Goal: Information Seeking & Learning: Check status

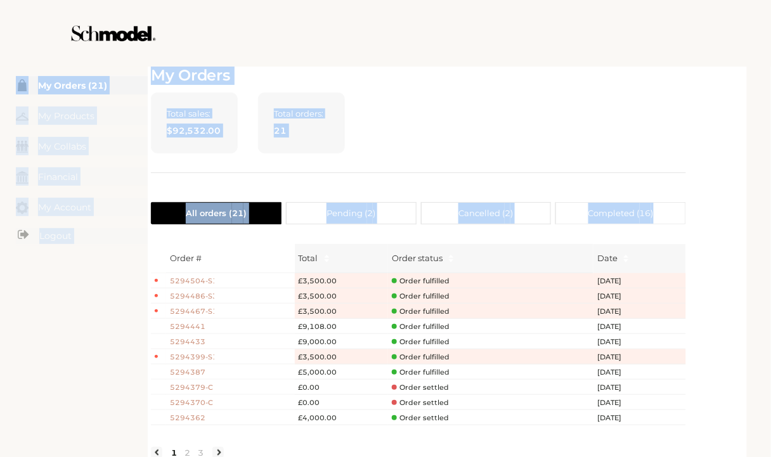
drag, startPoint x: 705, startPoint y: 192, endPoint x: 826, endPoint y: 204, distance: 121.7
click at [771, 204] on html "Back to top Skip to content Terms & Conditions Privacy Policy Shipping Returns …" at bounding box center [385, 228] width 771 height 457
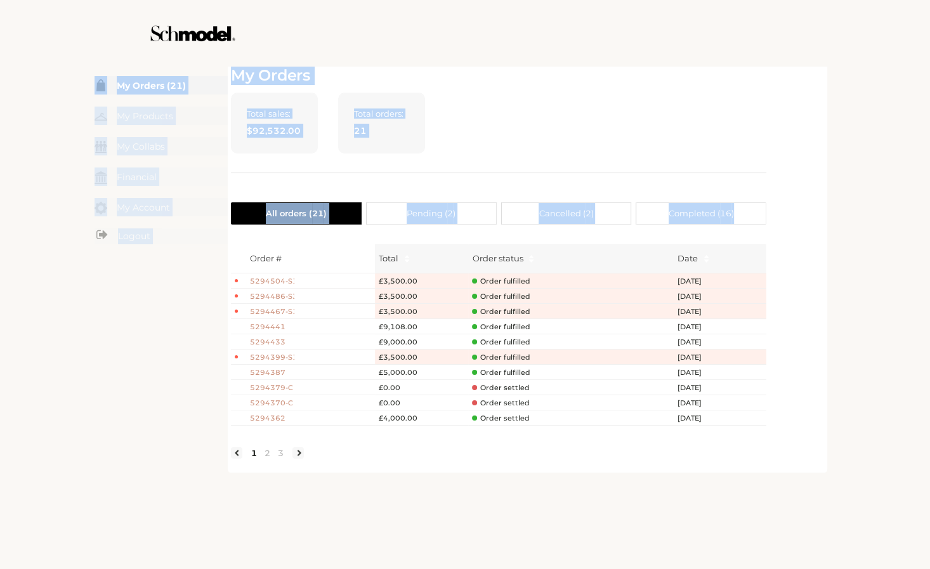
click at [717, 121] on div "Total sales: $92,532.00 Total orders: 21" at bounding box center [498, 133] width 535 height 81
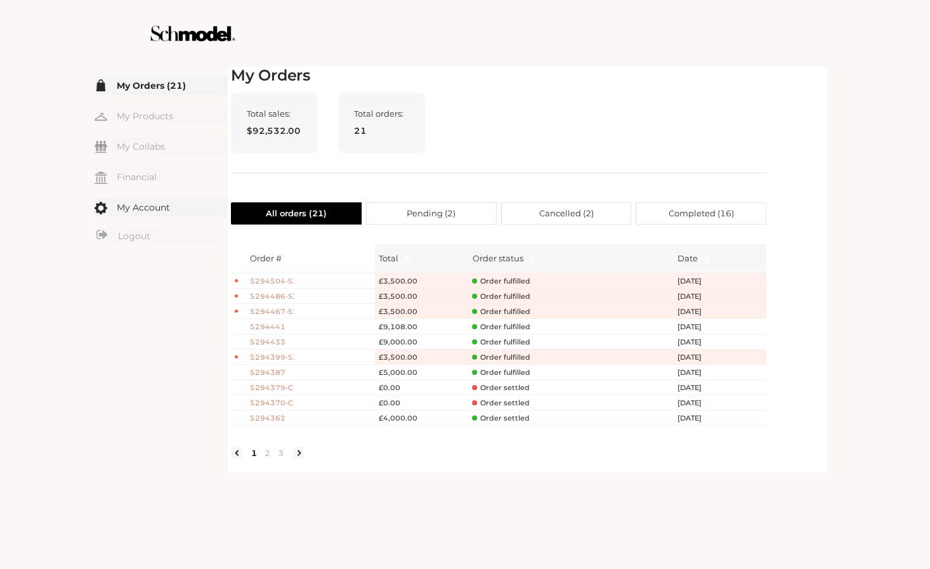
click at [142, 209] on link "My Account" at bounding box center [161, 207] width 133 height 18
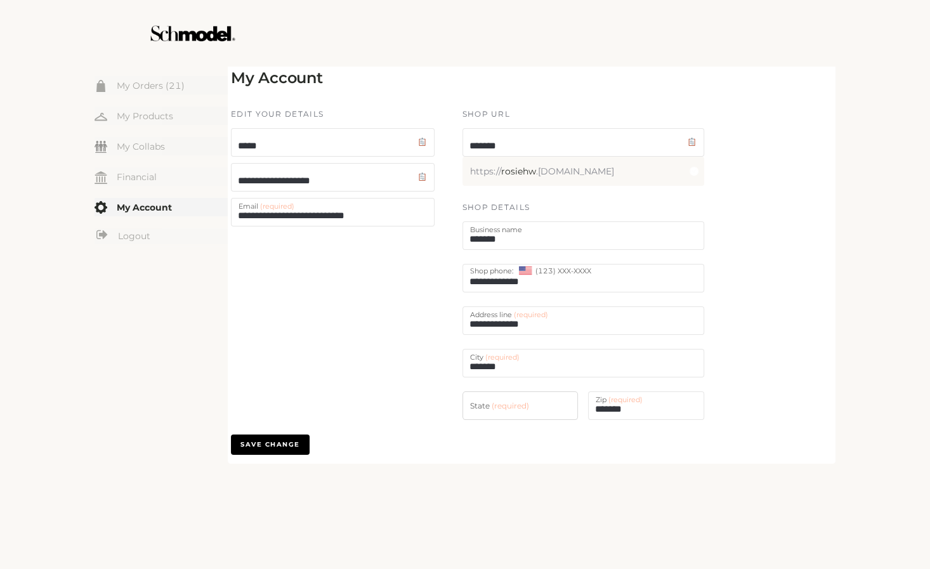
click at [167, 67] on div "☰ My Orders (21) My Products My Collabs Dashboard Financial My Account Logout I…" at bounding box center [161, 263] width 133 height 400
click at [166, 82] on link "My Orders (21)" at bounding box center [161, 85] width 133 height 18
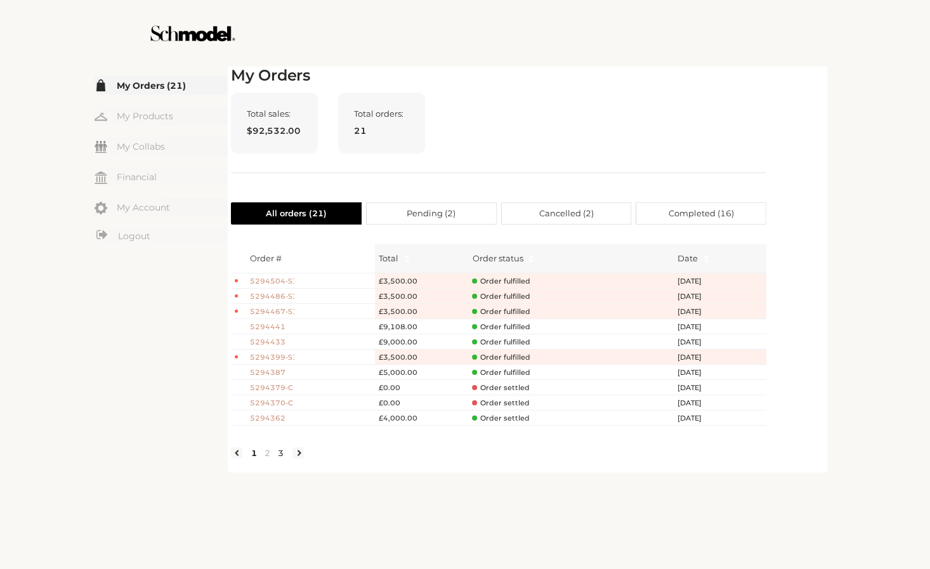
click at [277, 457] on link "3" at bounding box center [280, 452] width 13 height 11
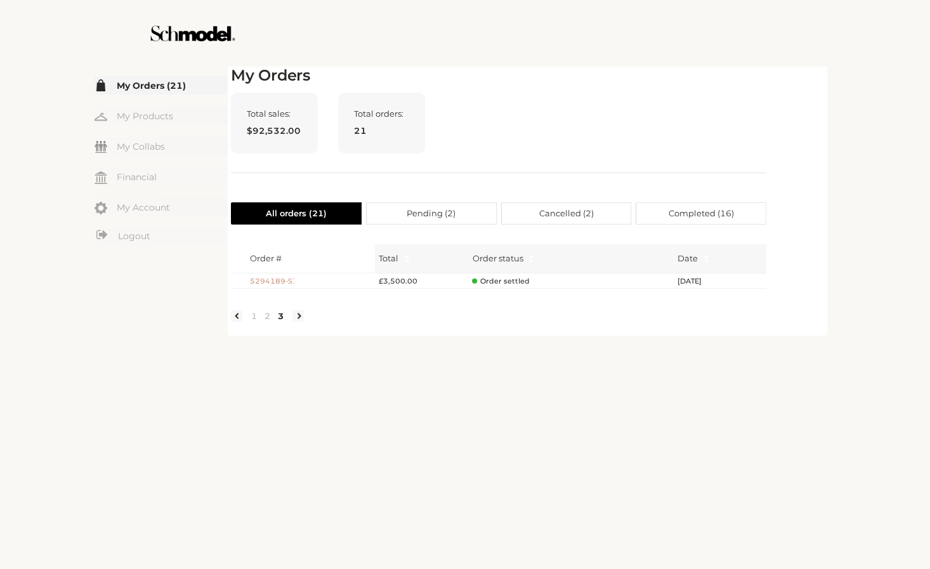
click at [504, 280] on span "Order settled" at bounding box center [500, 282] width 57 height 10
click at [268, 322] on link "2" at bounding box center [267, 315] width 13 height 11
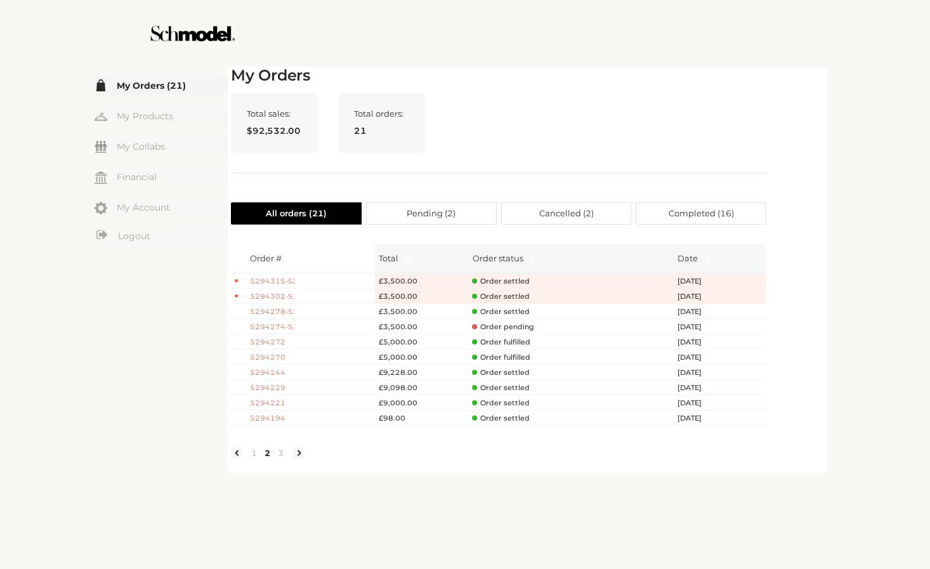
click at [516, 414] on span "Order settled" at bounding box center [500, 419] width 57 height 10
click at [264, 418] on span "5294194" at bounding box center [272, 418] width 44 height 11
click at [252, 459] on link "1" at bounding box center [253, 452] width 13 height 11
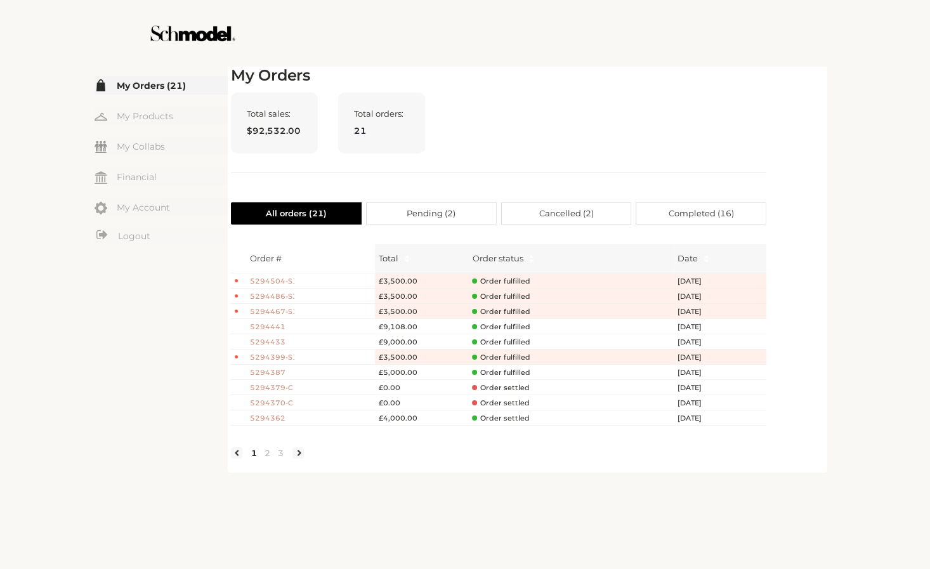
click at [278, 280] on span "5294504-S1" at bounding box center [272, 281] width 44 height 11
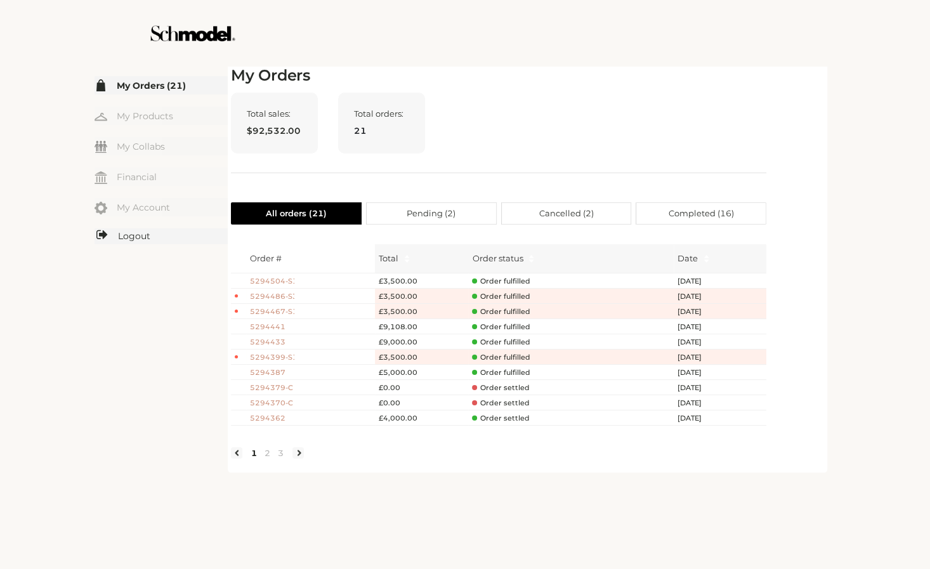
click at [137, 235] on link "Logout" at bounding box center [161, 236] width 133 height 16
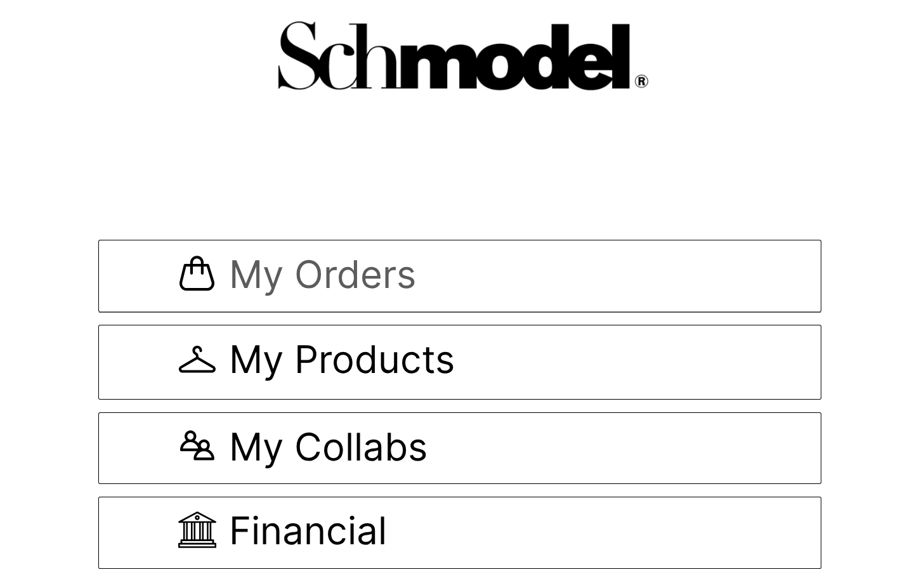
click at [356, 273] on span "My Orders" at bounding box center [322, 276] width 187 height 42
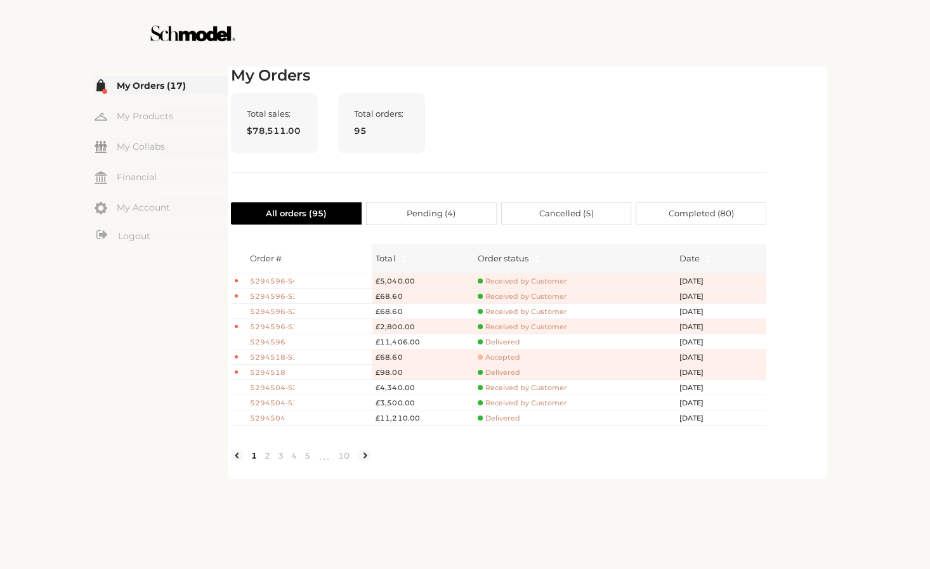
click at [276, 282] on span "5294596-S4" at bounding box center [272, 281] width 44 height 11
click at [275, 311] on span "5294596-S2" at bounding box center [272, 311] width 44 height 11
click at [271, 342] on span "5294596" at bounding box center [272, 342] width 44 height 11
click at [262, 417] on span "5294504" at bounding box center [272, 418] width 44 height 11
click at [484, 119] on div "Total sales: $78,511.00 Total orders: 95" at bounding box center [498, 133] width 535 height 81
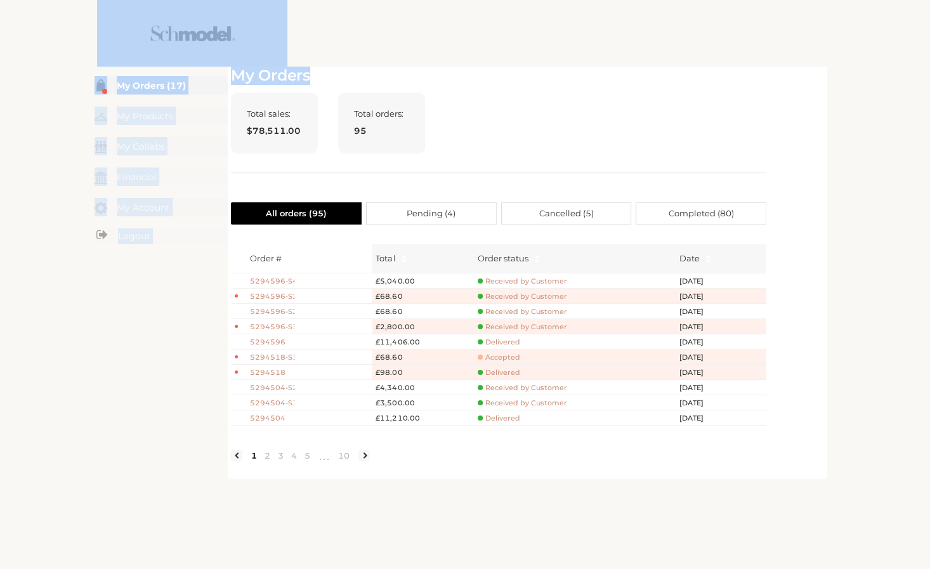
drag, startPoint x: 438, startPoint y: 70, endPoint x: 425, endPoint y: 68, distance: 13.5
click at [425, 68] on h2 "My Orders" at bounding box center [498, 76] width 535 height 18
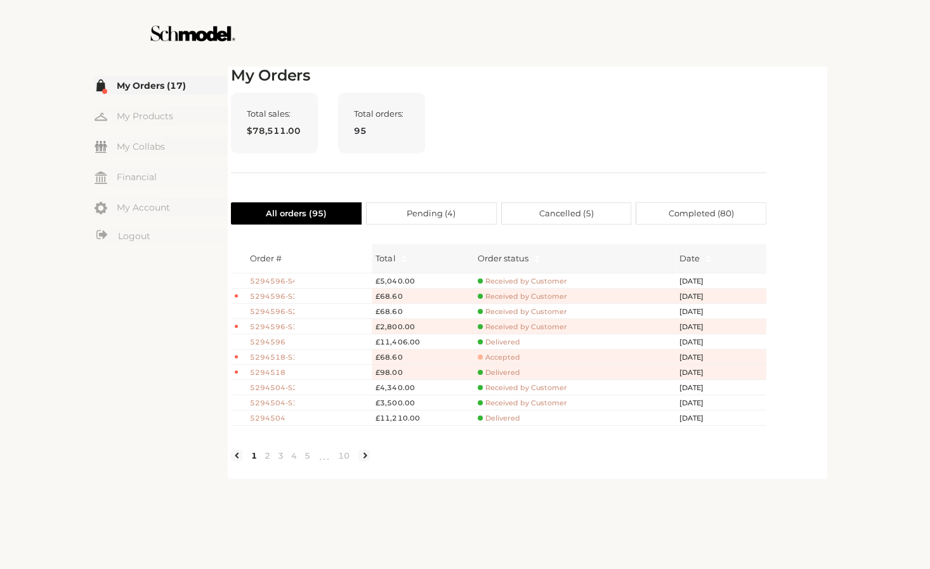
click at [425, 68] on h2 "My Orders" at bounding box center [498, 76] width 535 height 18
click at [135, 228] on link "Logout" at bounding box center [161, 236] width 133 height 16
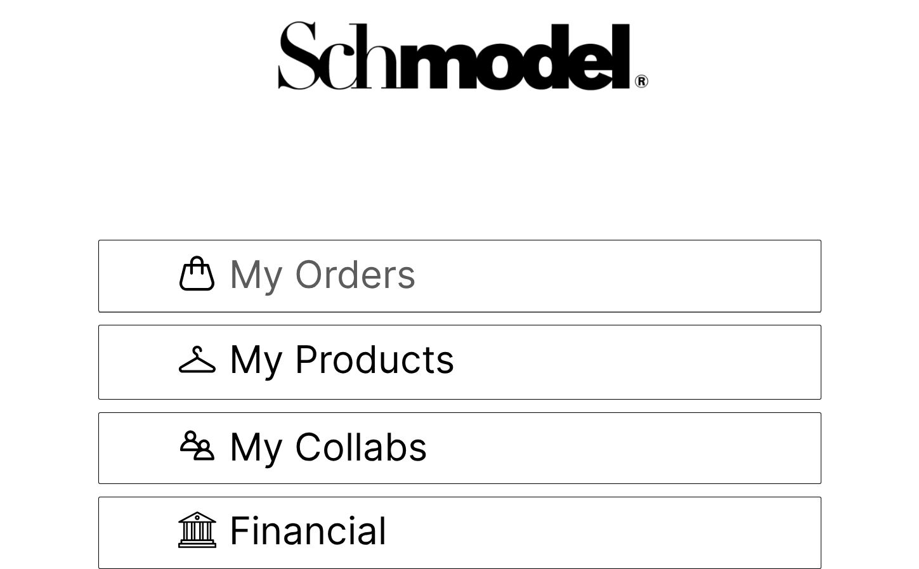
click at [332, 250] on link "My Orders" at bounding box center [459, 276] width 723 height 72
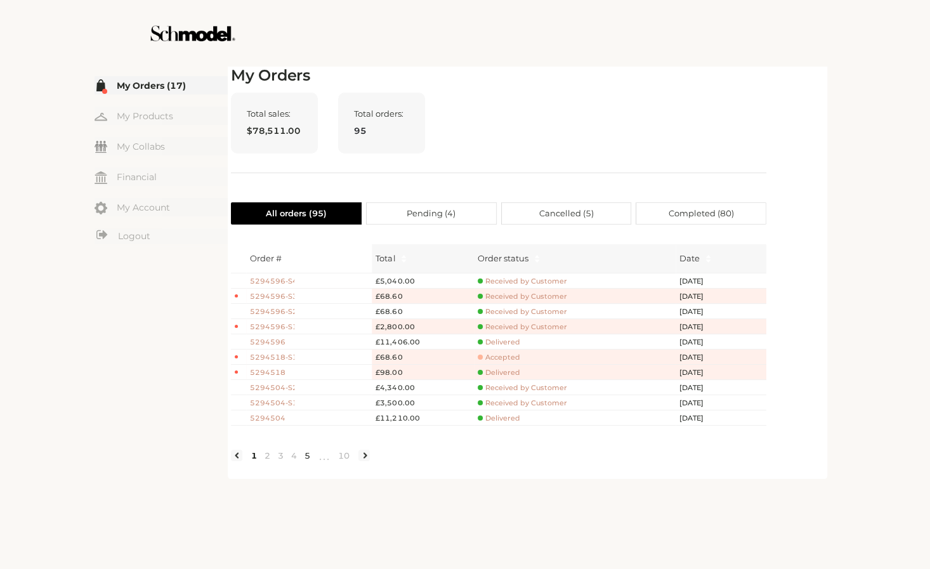
click at [310, 461] on link "5" at bounding box center [307, 455] width 13 height 11
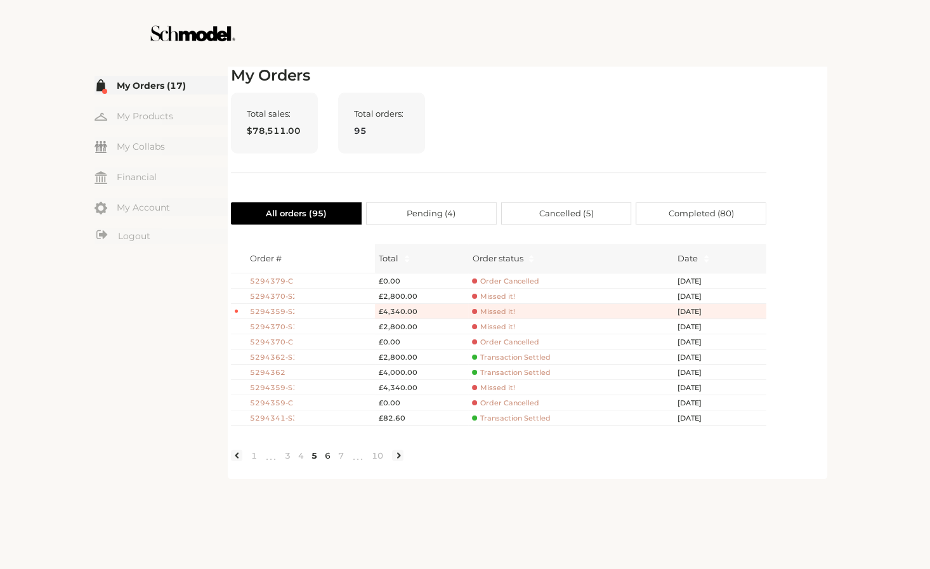
click at [327, 461] on link "6" at bounding box center [327, 455] width 13 height 11
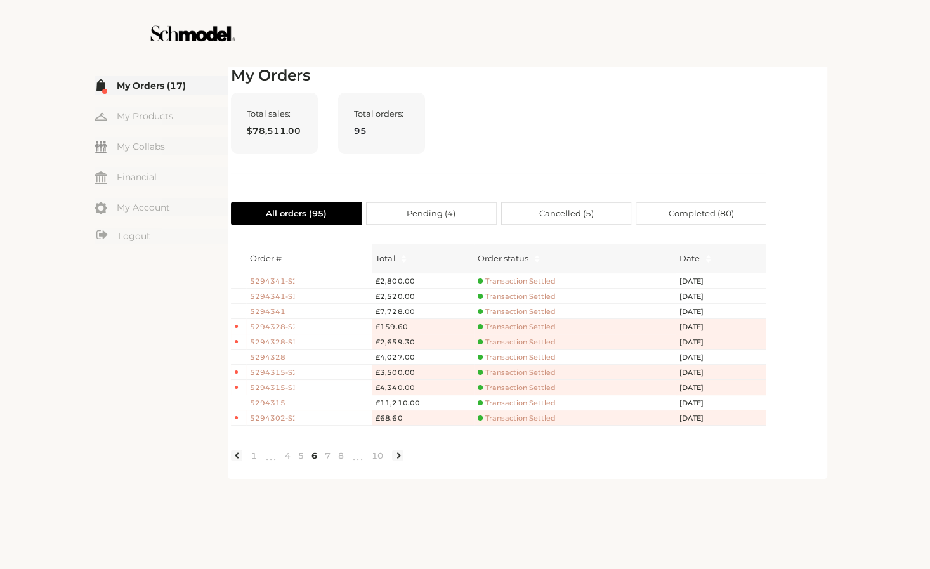
click at [305, 458] on ul "1 ••• 4 5 6 7 8 ••• 10" at bounding box center [317, 455] width 173 height 20
click at [296, 461] on link "5" at bounding box center [300, 455] width 13 height 11
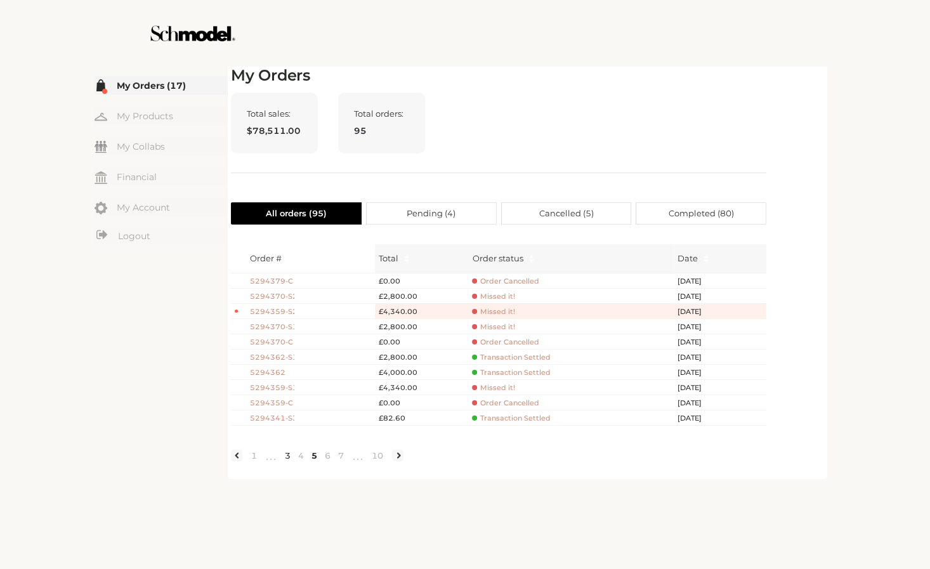
click at [292, 461] on link "3" at bounding box center [287, 455] width 13 height 11
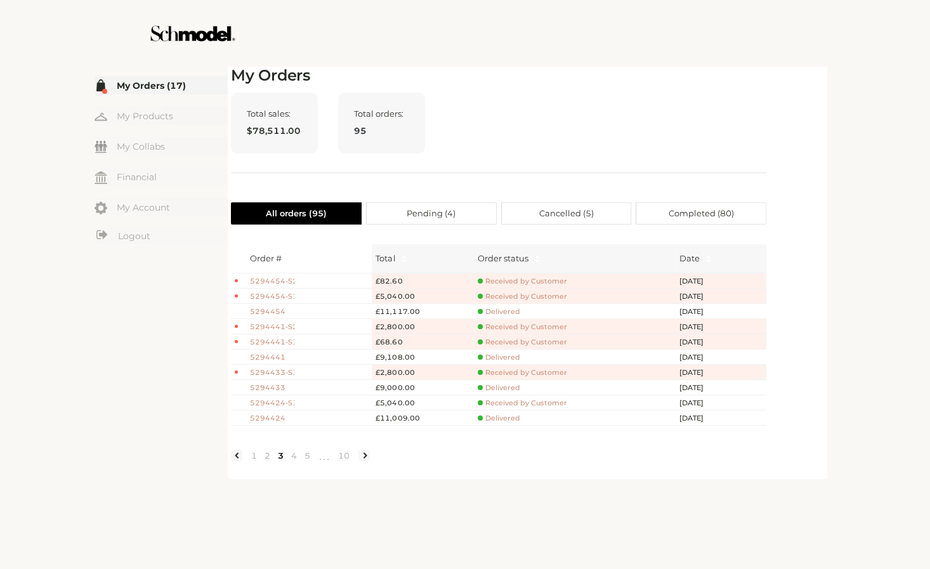
drag, startPoint x: 457, startPoint y: 382, endPoint x: 455, endPoint y: 398, distance: 16.0
click at [455, 398] on tbody "5294454-S2 £82.60 Received by Customer Aug 14, 25 5294454-S1 £5,040.00 Received…" at bounding box center [498, 349] width 535 height 152
drag, startPoint x: 843, startPoint y: 103, endPoint x: 839, endPoint y: 79, distance: 24.4
click at [840, 89] on div "☰ My Orders (17) My Products My Collabs Dashboard Financial My Account Logout I…" at bounding box center [464, 270] width 841 height 415
click at [840, 76] on div "☰ My Orders (17) My Products My Collabs Dashboard Financial My Account Logout I…" at bounding box center [464, 270] width 841 height 415
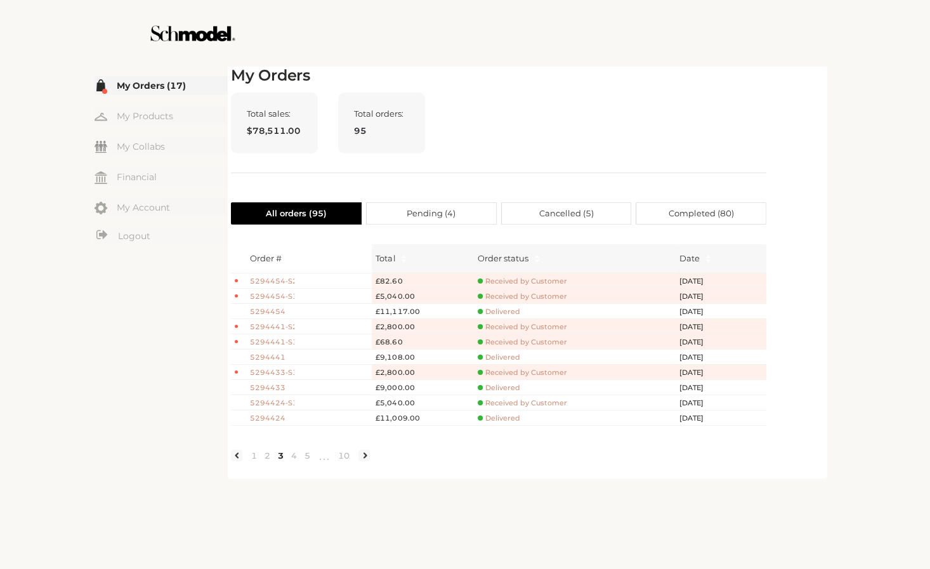
drag, startPoint x: 847, startPoint y: 72, endPoint x: 849, endPoint y: 93, distance: 21.1
click at [849, 93] on div "☰ My Orders (17) My Products My Collabs Dashboard Financial My Account Logout I…" at bounding box center [464, 270] width 841 height 415
click at [499, 44] on div at bounding box center [464, 33] width 715 height 67
click at [242, 27] on img at bounding box center [192, 33] width 190 height 67
